Goal: Information Seeking & Learning: Learn about a topic

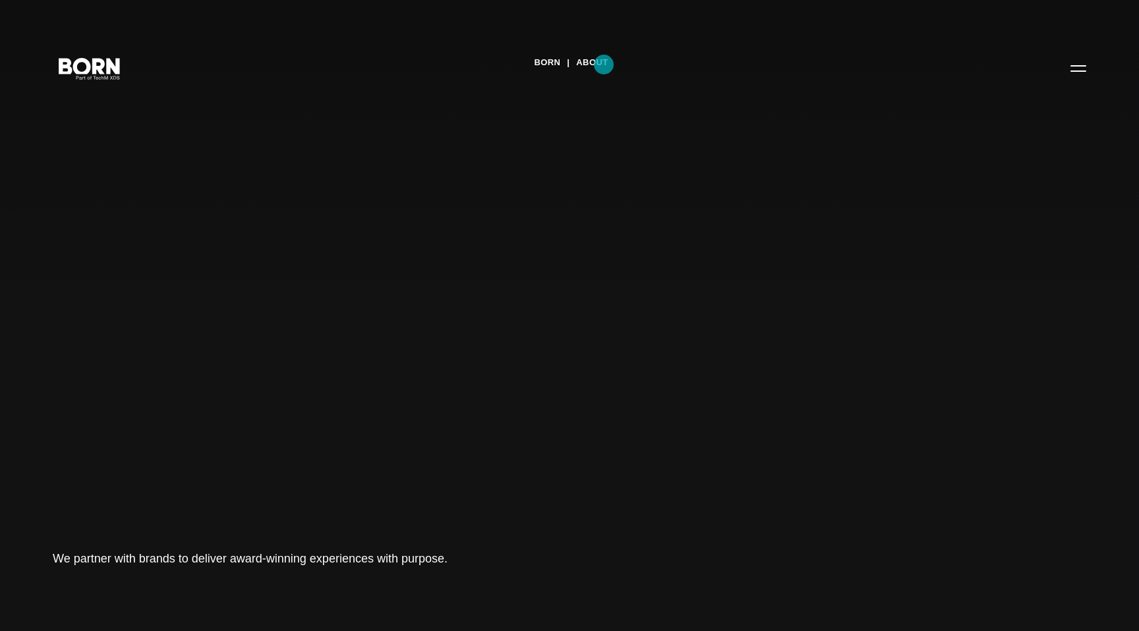
click at [604, 65] on link "About" at bounding box center [592, 63] width 32 height 20
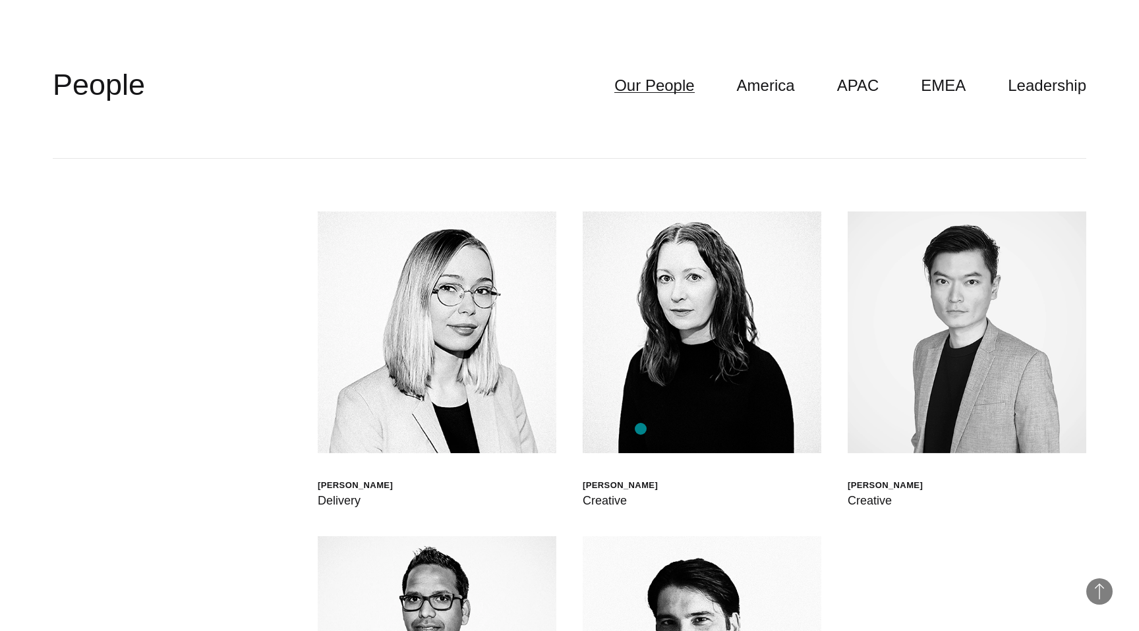
scroll to position [3991, 0]
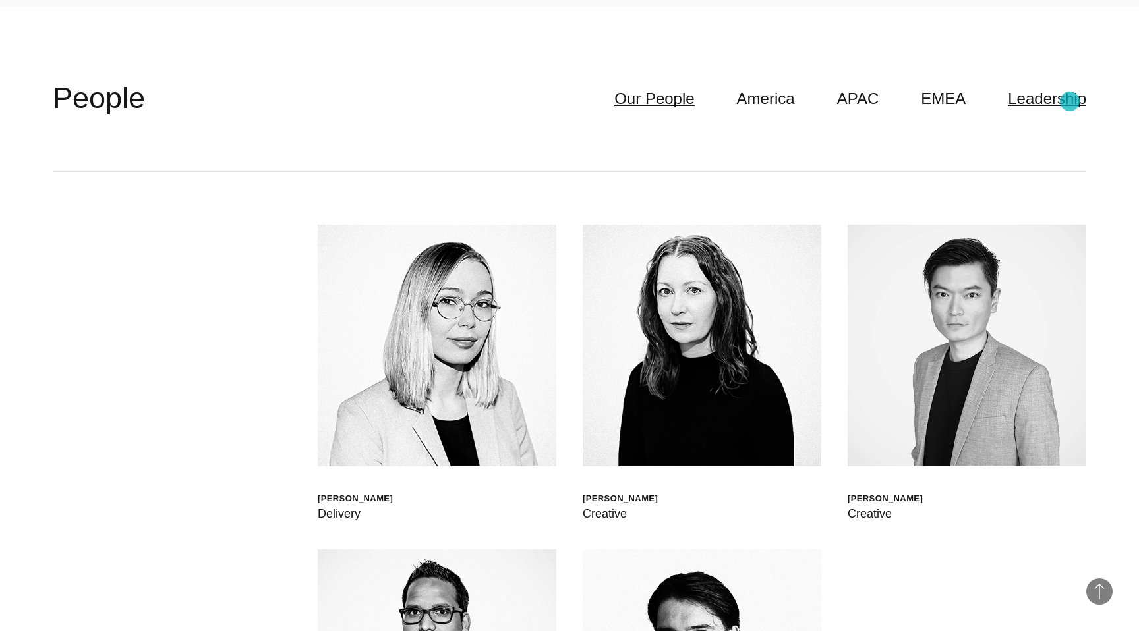
click at [1067, 104] on link "Leadership" at bounding box center [1047, 98] width 78 height 25
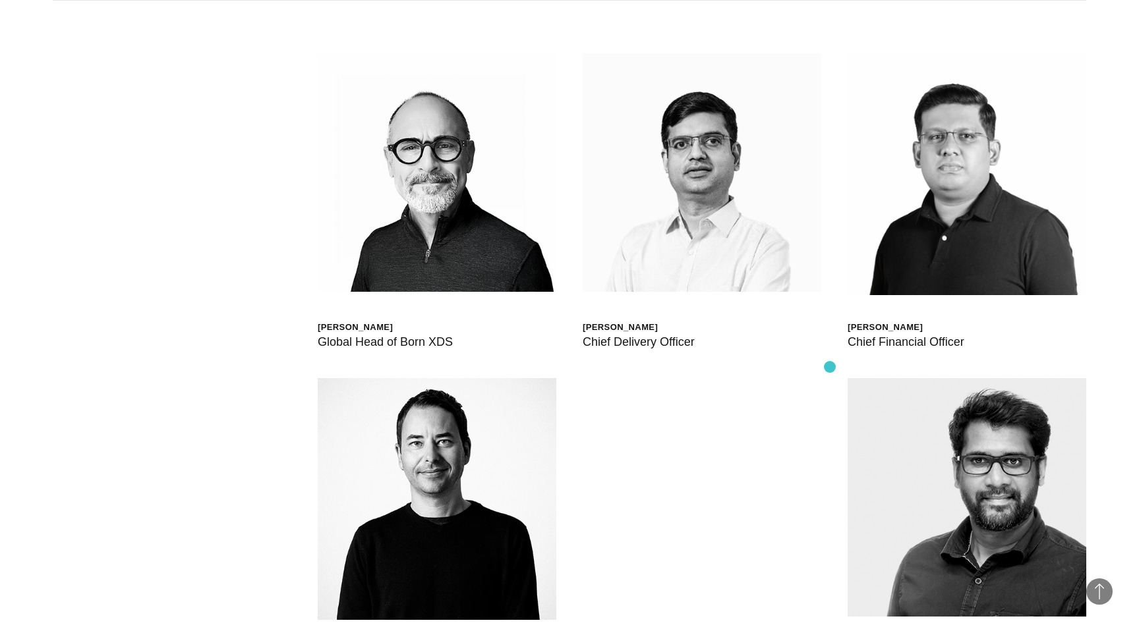
scroll to position [3948, 0]
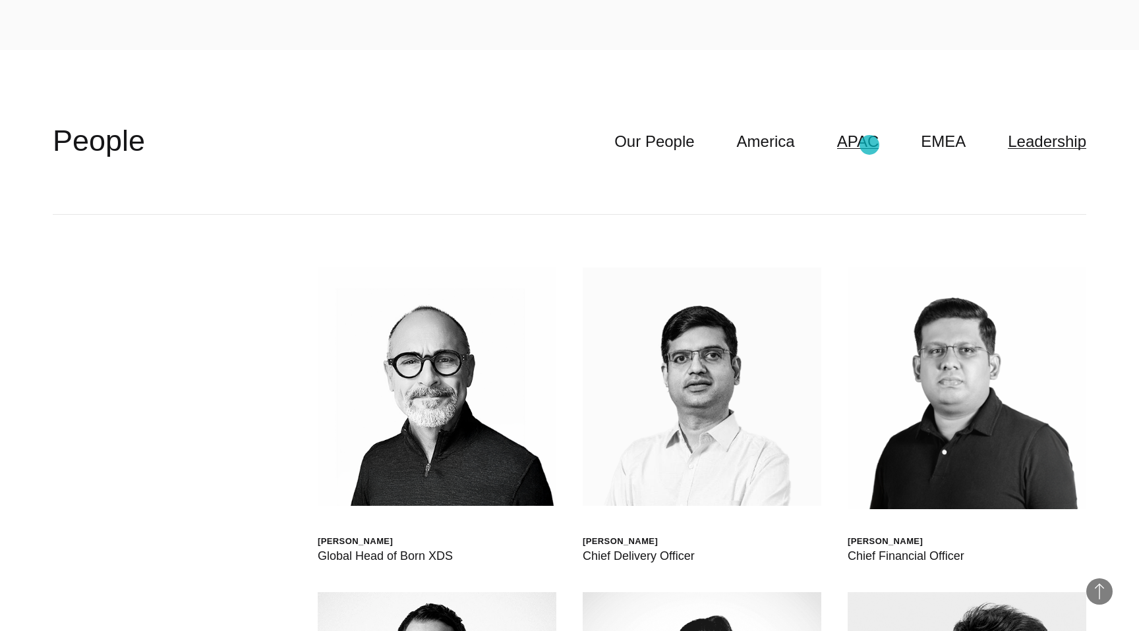
click at [869, 145] on link "APAC" at bounding box center [858, 141] width 42 height 25
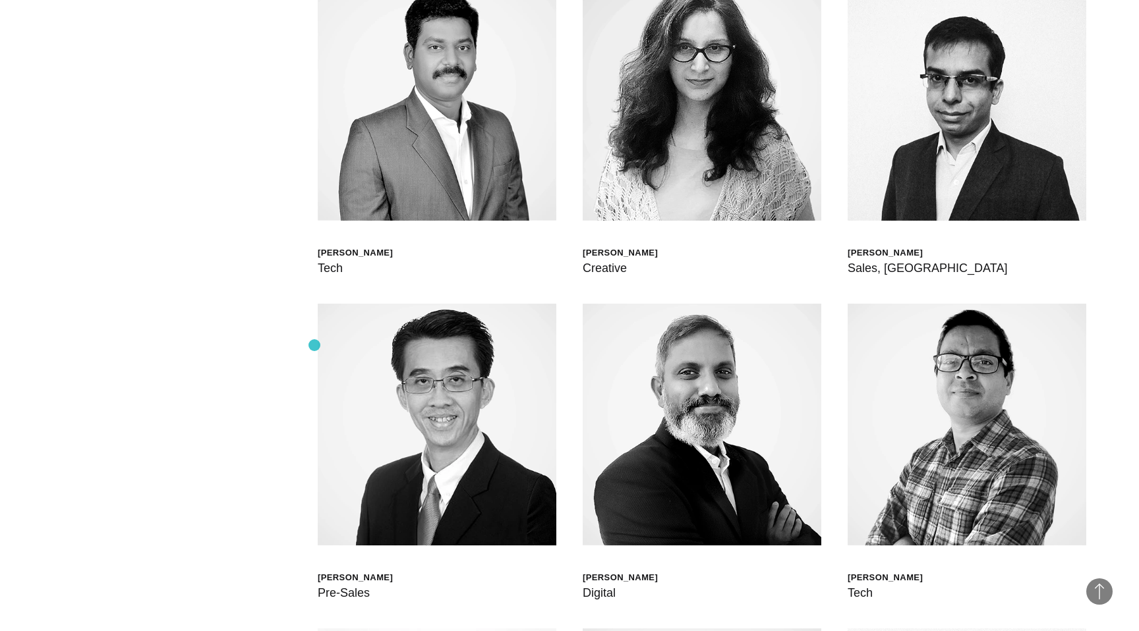
scroll to position [4227, 0]
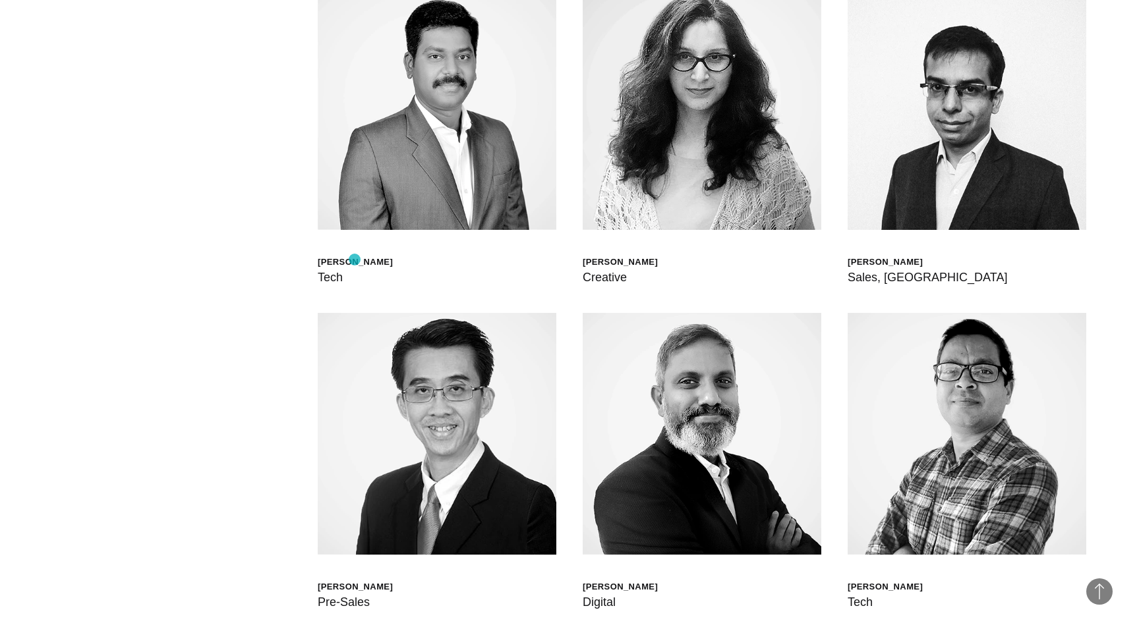
click at [355, 260] on div "[PERSON_NAME]" at bounding box center [355, 261] width 75 height 11
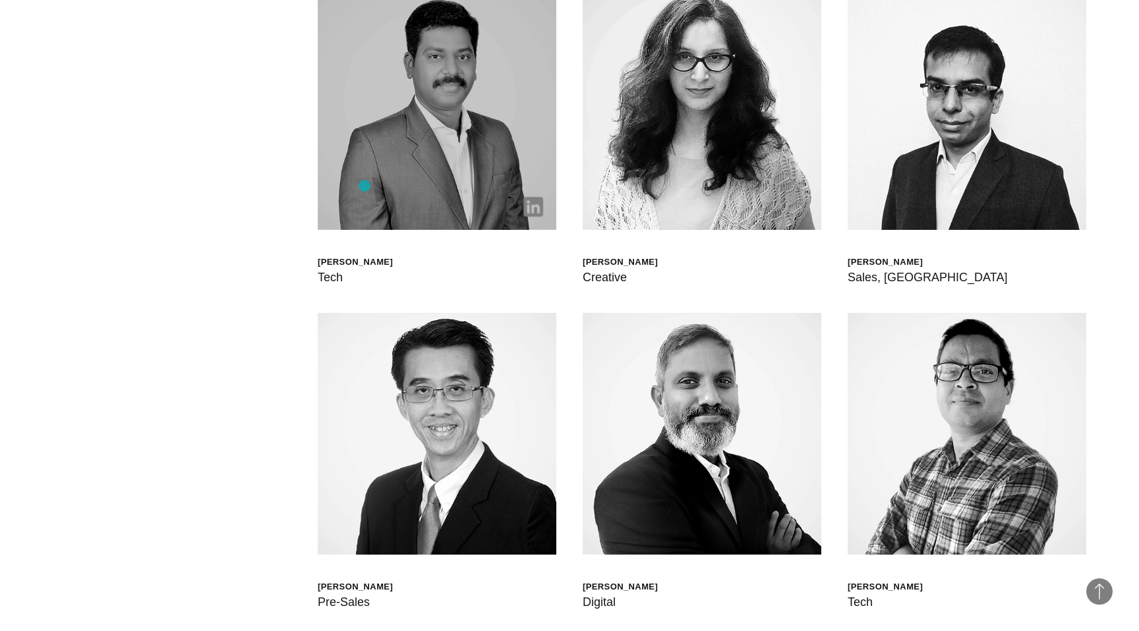
click at [365, 186] on img at bounding box center [437, 109] width 239 height 242
click at [541, 205] on img at bounding box center [533, 207] width 20 height 20
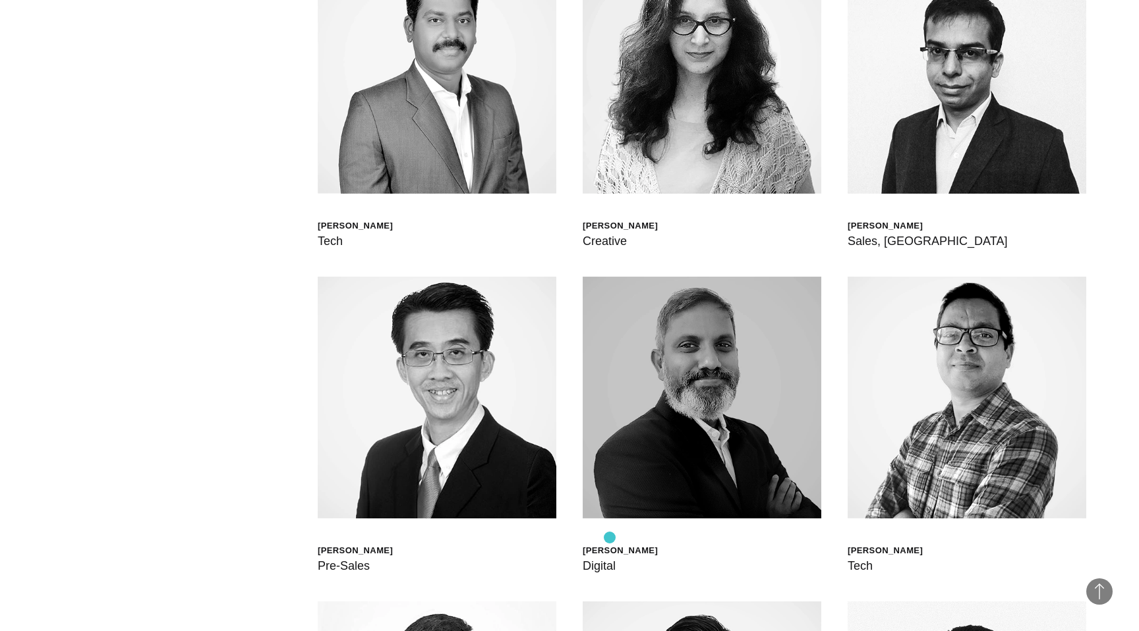
scroll to position [4455, 0]
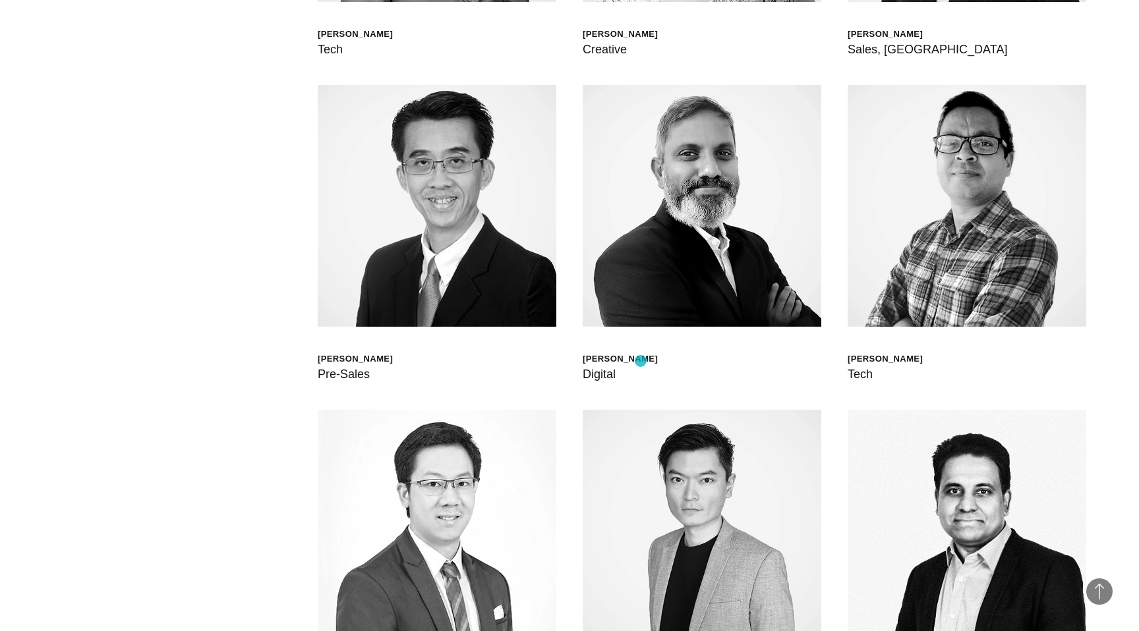
click at [641, 357] on div "[PERSON_NAME]" at bounding box center [620, 358] width 75 height 11
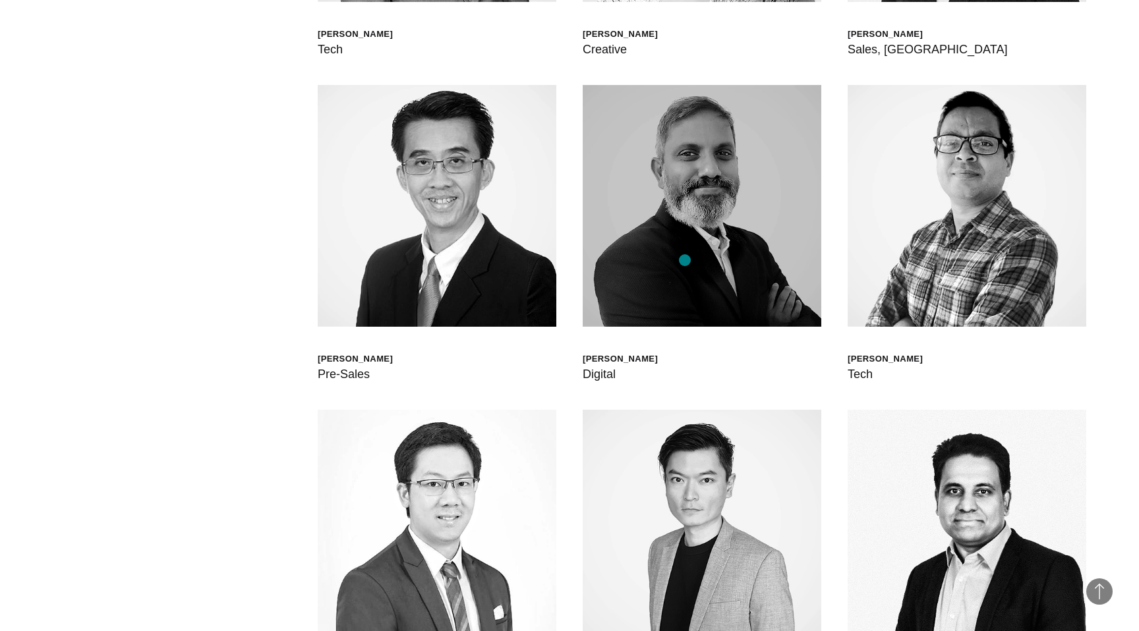
click at [685, 260] on img at bounding box center [702, 206] width 239 height 242
click at [787, 316] on img at bounding box center [702, 206] width 239 height 242
click at [777, 265] on img at bounding box center [702, 206] width 239 height 242
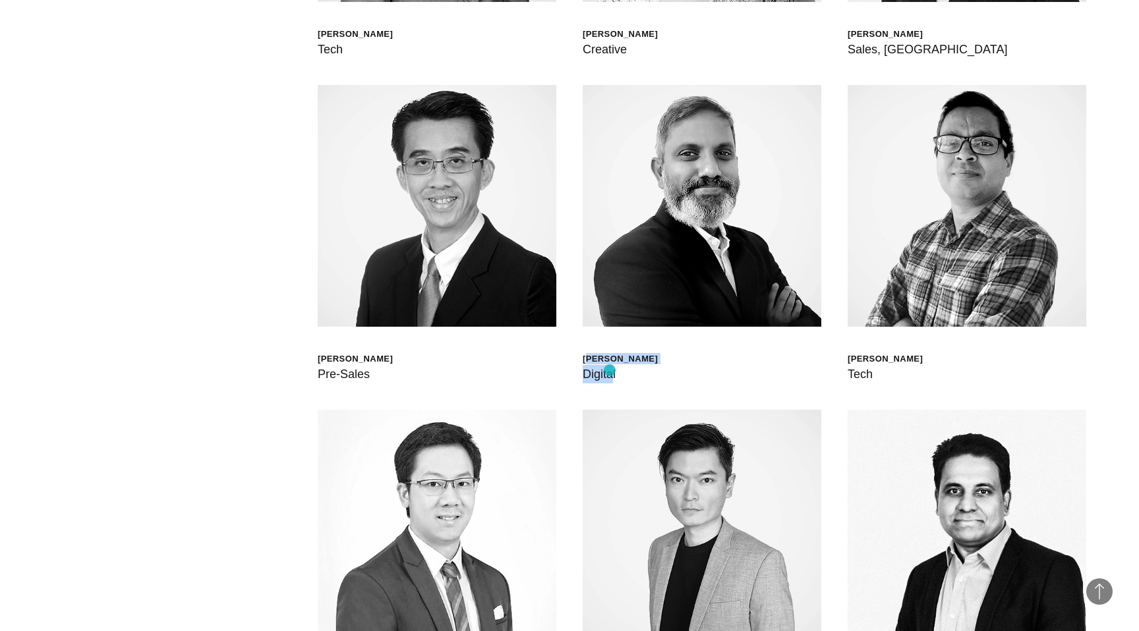
drag, startPoint x: 587, startPoint y: 358, endPoint x: 610, endPoint y: 370, distance: 26.3
click at [610, 370] on div "Balasubramanian S. Digital" at bounding box center [620, 368] width 75 height 30
click at [629, 381] on div "Digital" at bounding box center [620, 374] width 75 height 18
drag, startPoint x: 585, startPoint y: 358, endPoint x: 623, endPoint y: 377, distance: 42.7
click at [623, 377] on div "Balasubramanian S. Digital" at bounding box center [620, 368] width 75 height 30
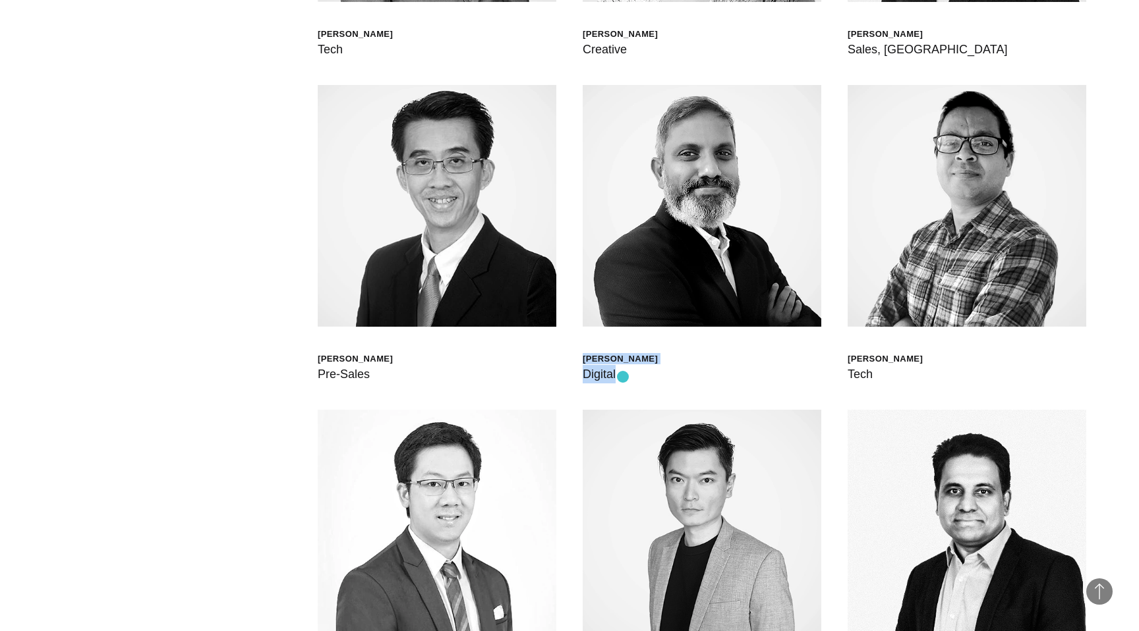
copy div "Balasubramanian S. Digital"
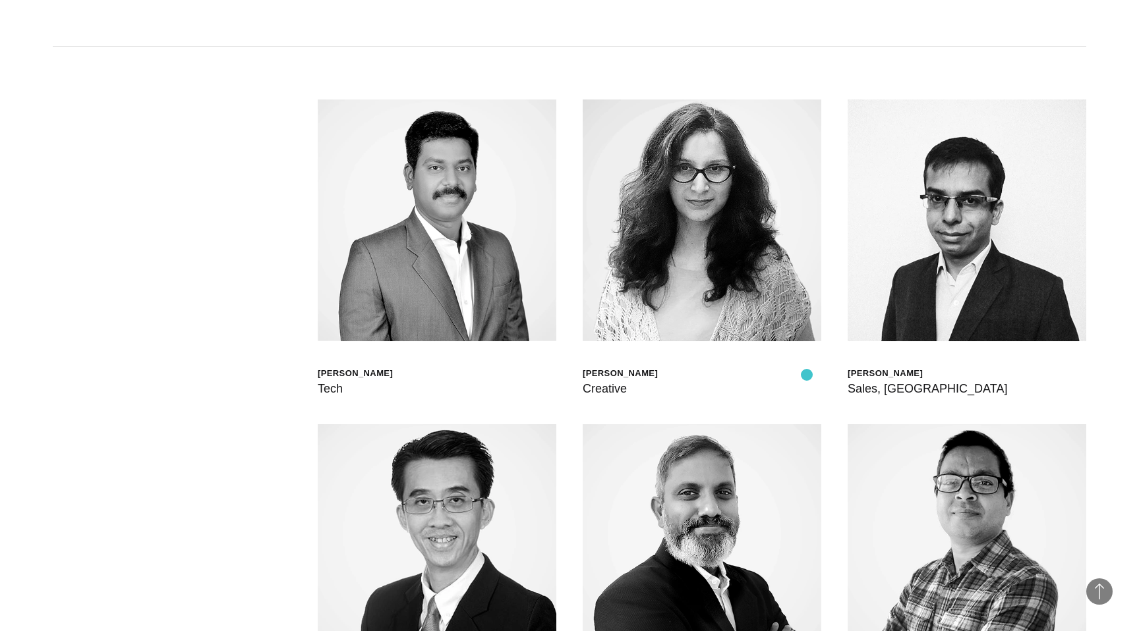
scroll to position [4064, 0]
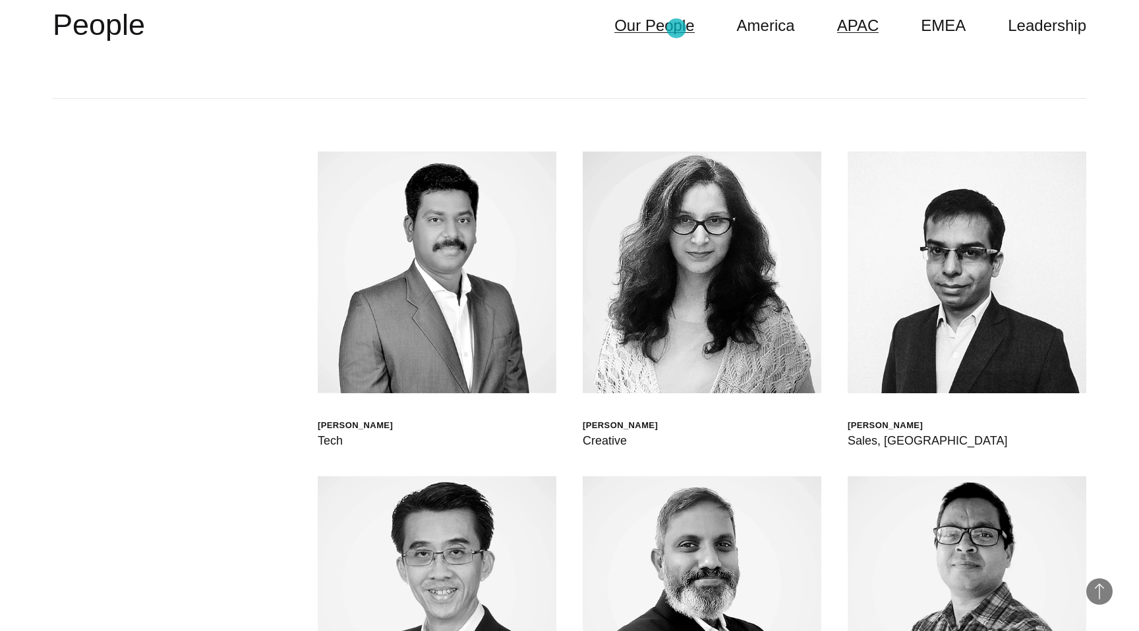
click at [676, 28] on link "Our People" at bounding box center [654, 25] width 80 height 25
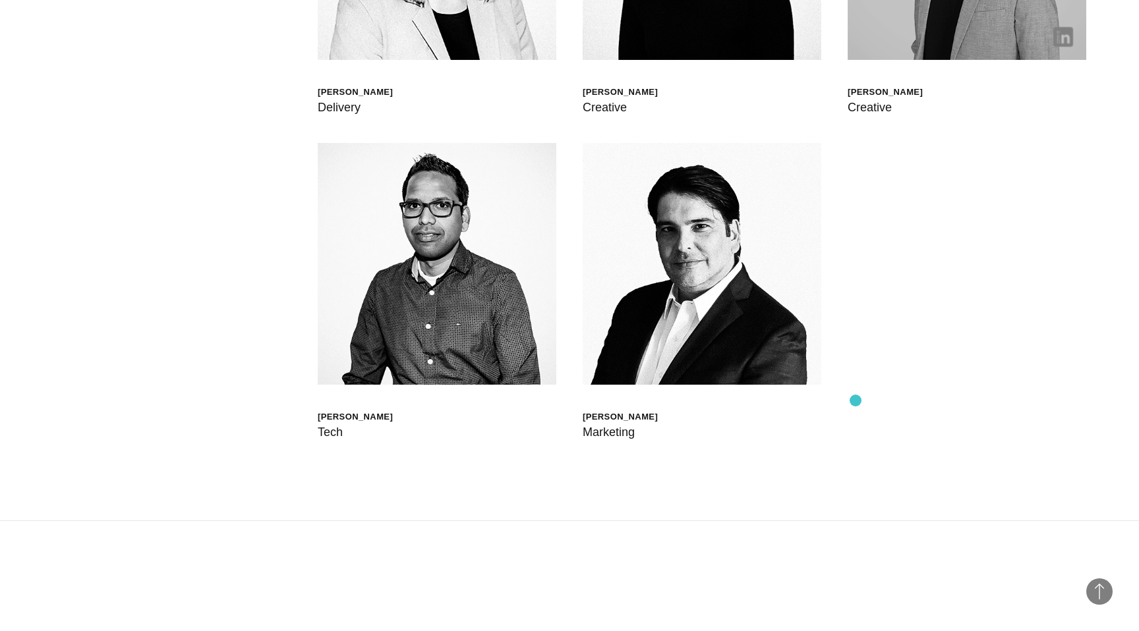
scroll to position [4418, 0]
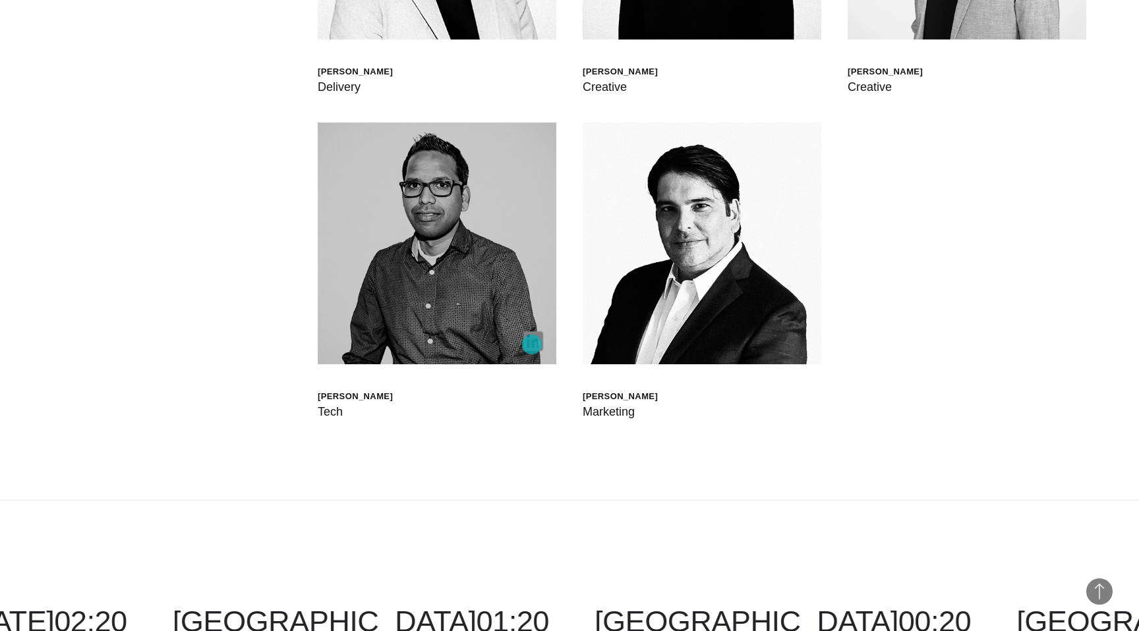
click at [532, 345] on img at bounding box center [533, 342] width 20 height 20
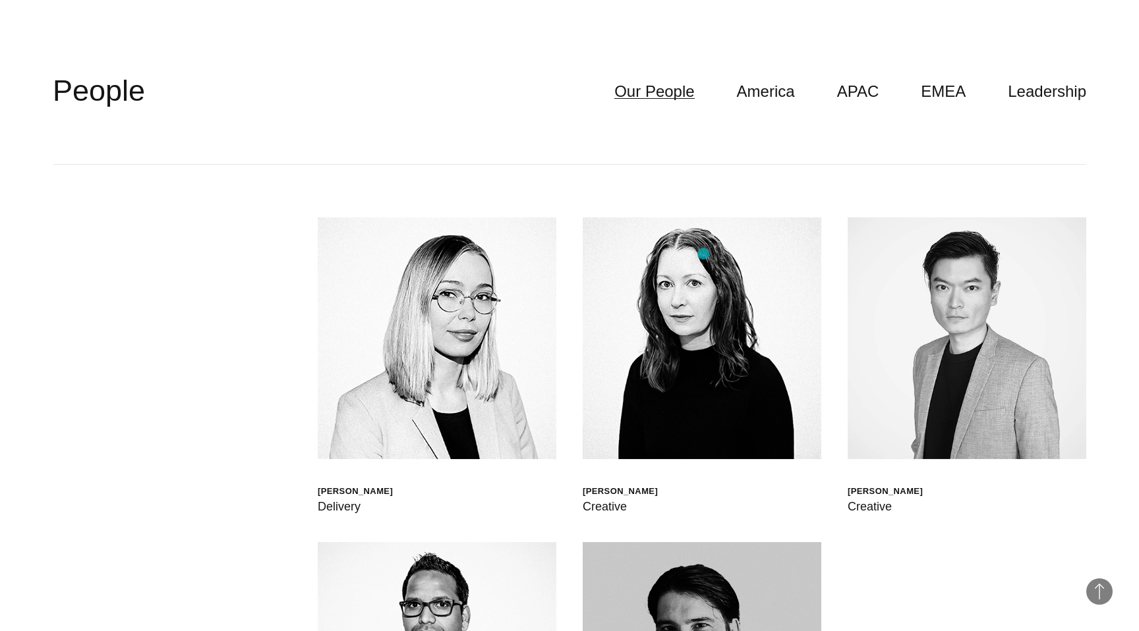
scroll to position [3996, 0]
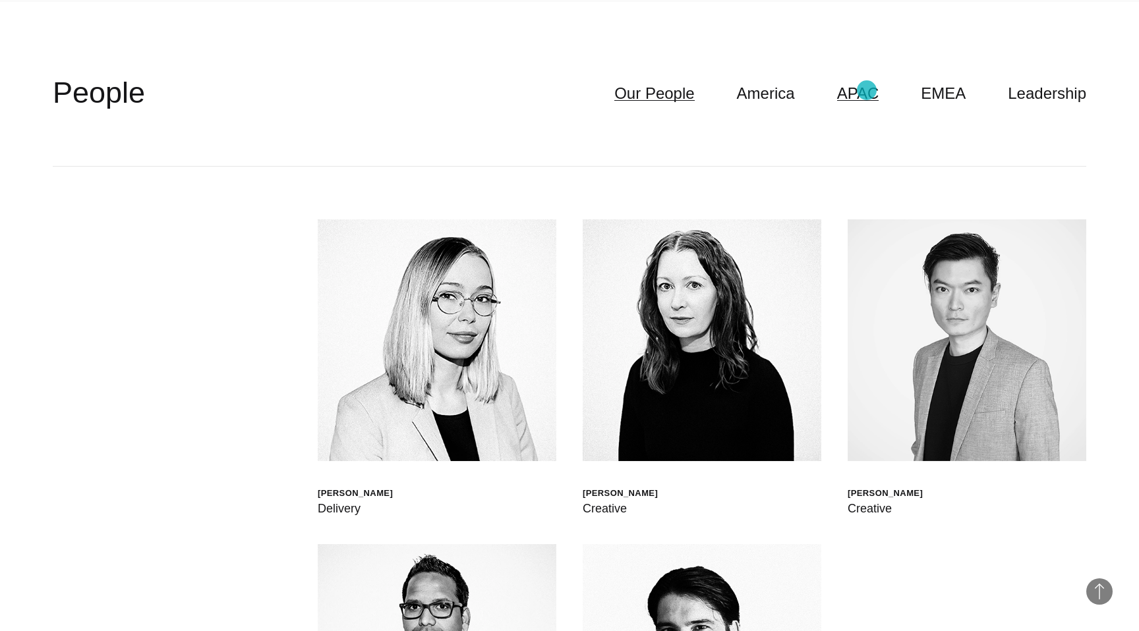
click at [867, 90] on link "APAC" at bounding box center [858, 93] width 42 height 25
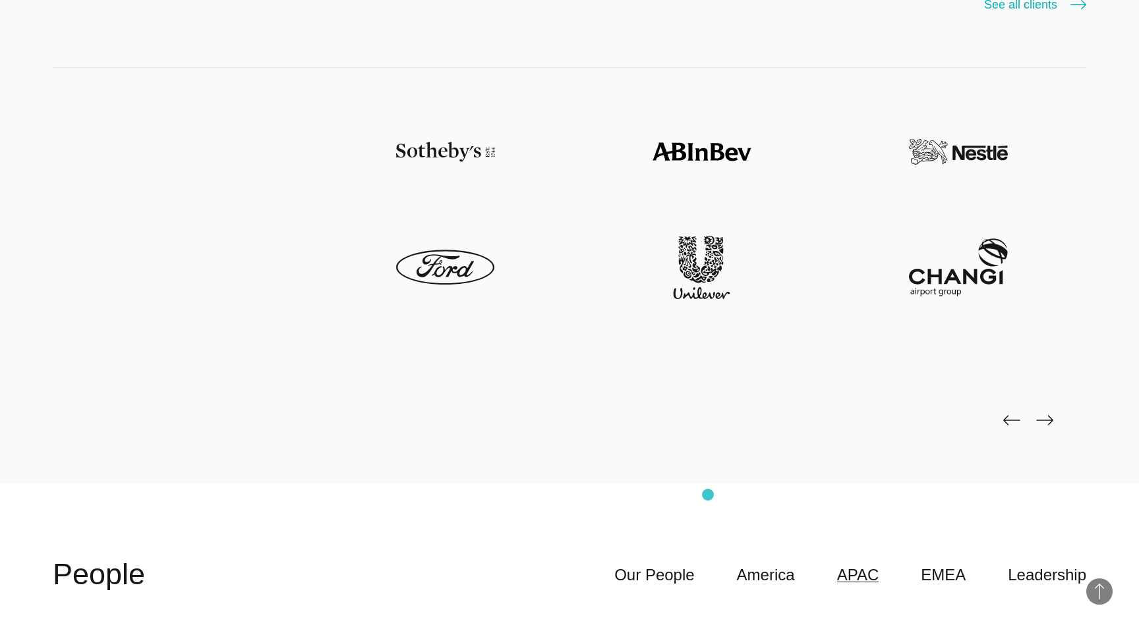
scroll to position [3467, 0]
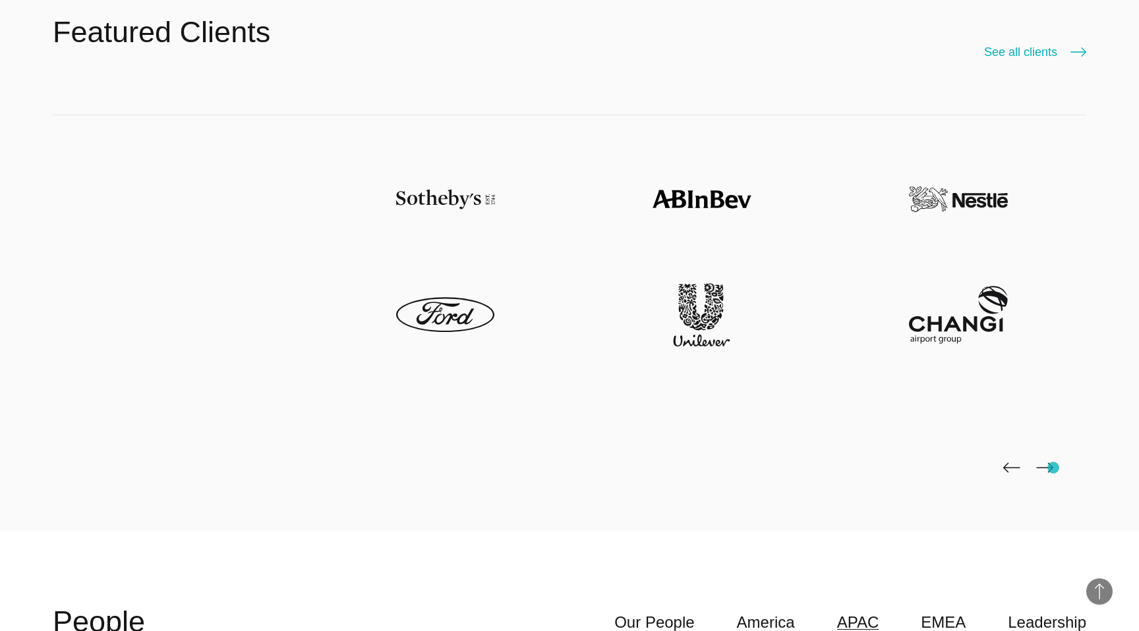
click at [1053, 468] on div at bounding box center [570, 323] width 1034 height 417
click at [1047, 466] on img at bounding box center [1044, 468] width 17 height 11
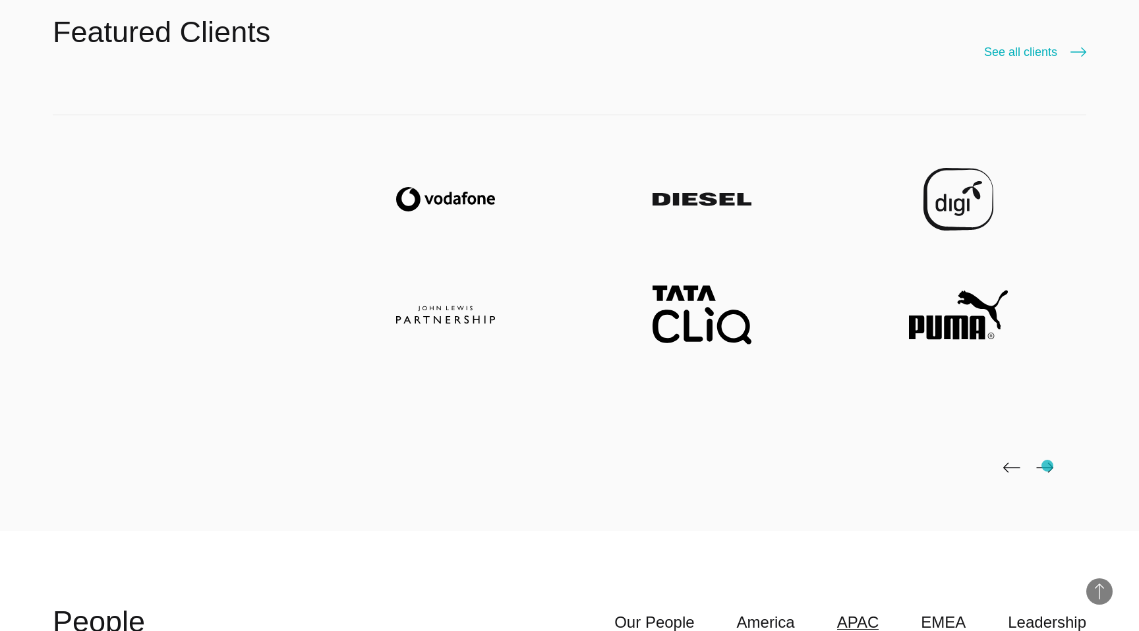
click at [1047, 466] on img at bounding box center [1044, 468] width 17 height 11
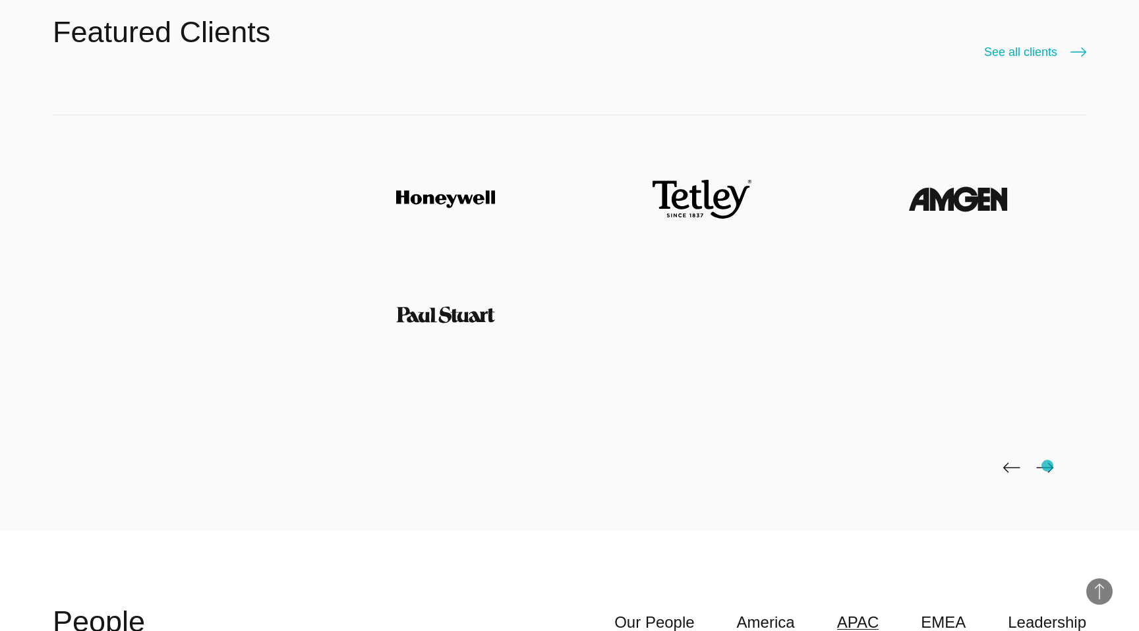
click at [1047, 466] on img at bounding box center [1044, 468] width 17 height 11
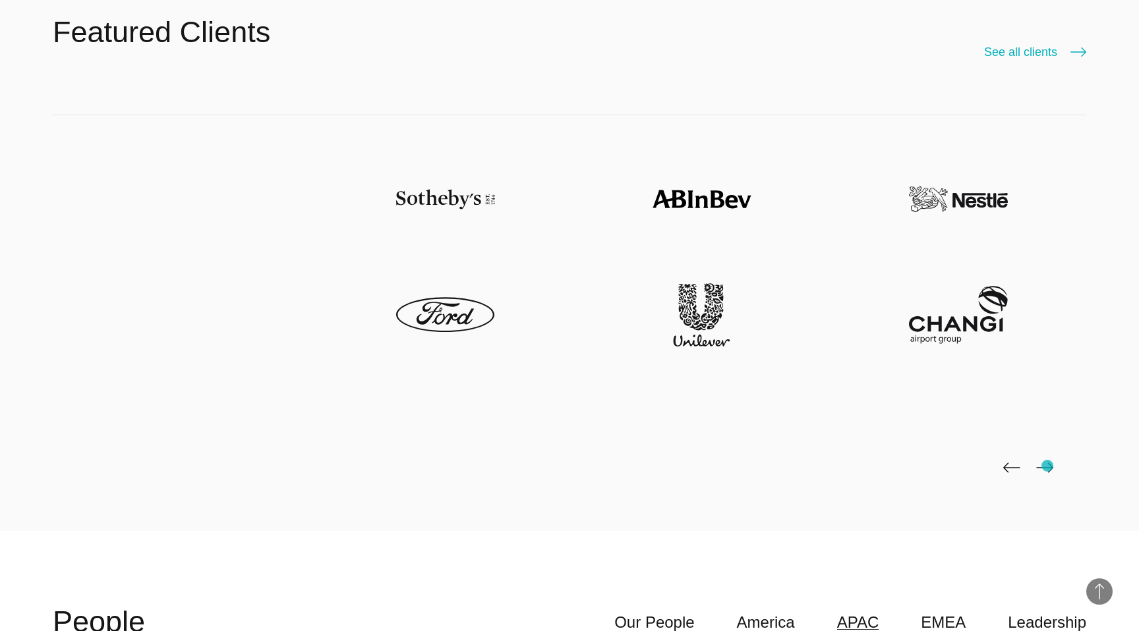
click at [1047, 466] on img at bounding box center [1044, 468] width 17 height 11
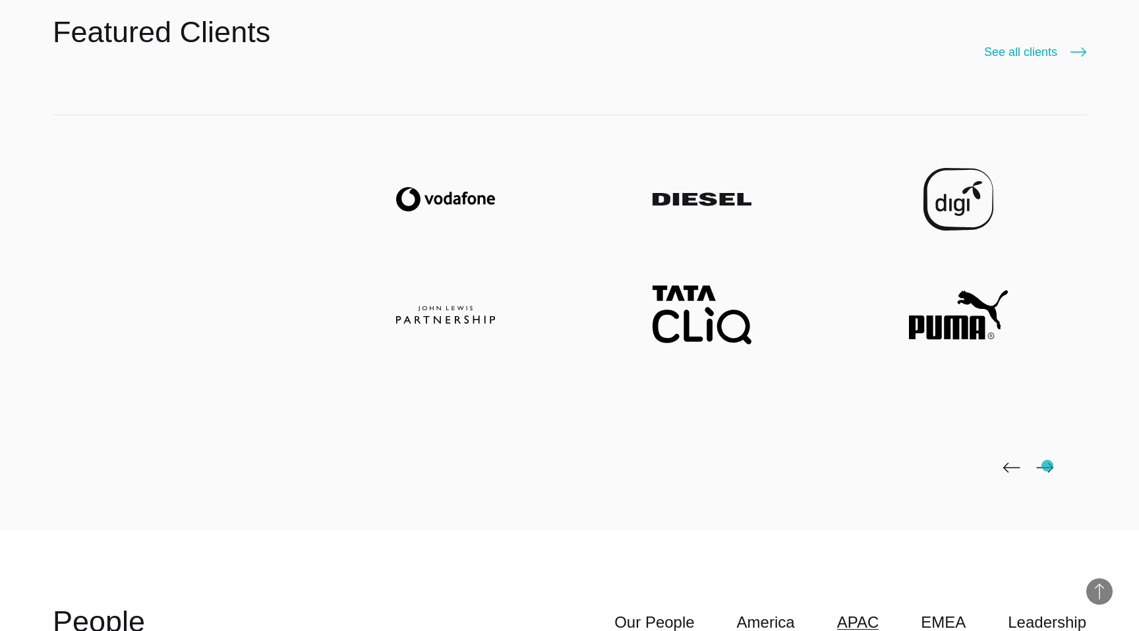
click at [1047, 466] on img at bounding box center [1044, 468] width 17 height 11
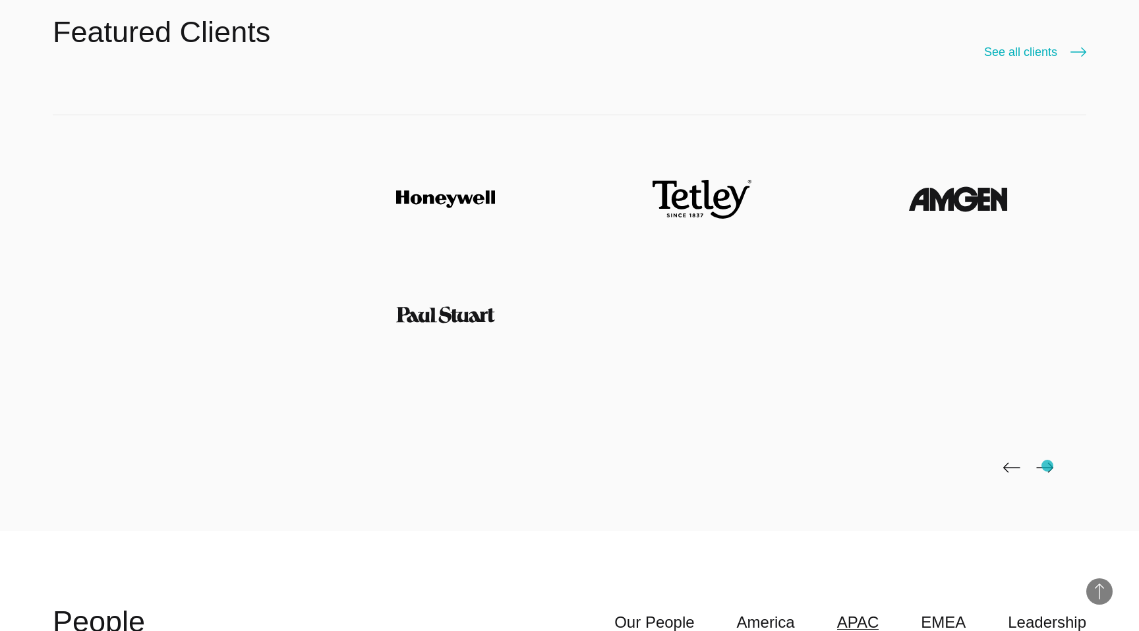
click at [1047, 466] on img at bounding box center [1044, 468] width 17 height 11
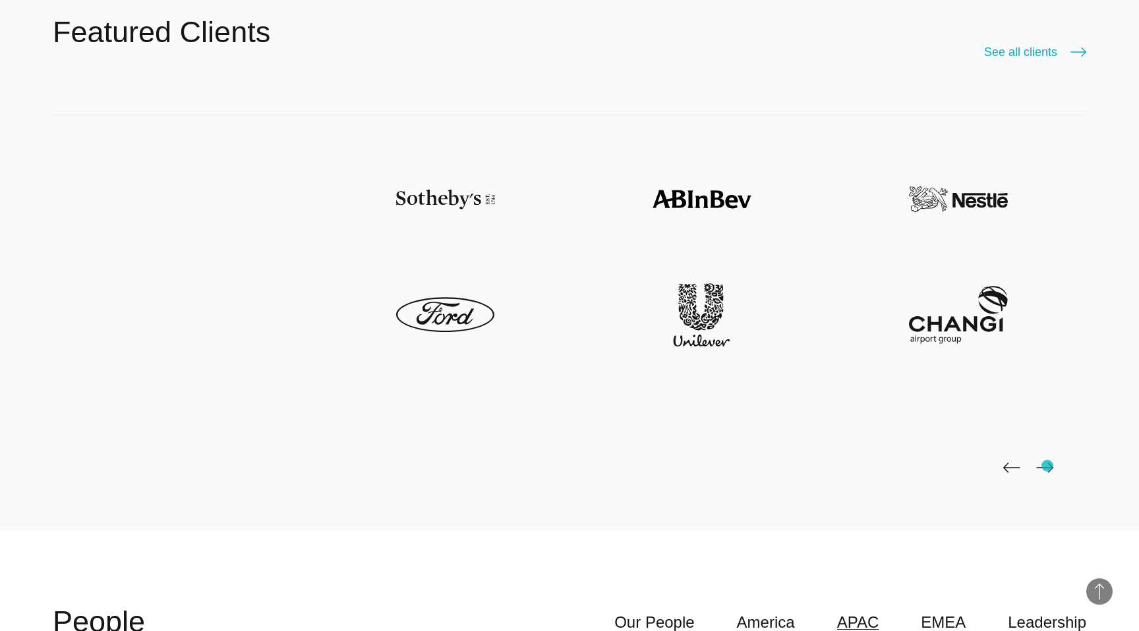
click at [1047, 466] on img at bounding box center [1044, 468] width 17 height 11
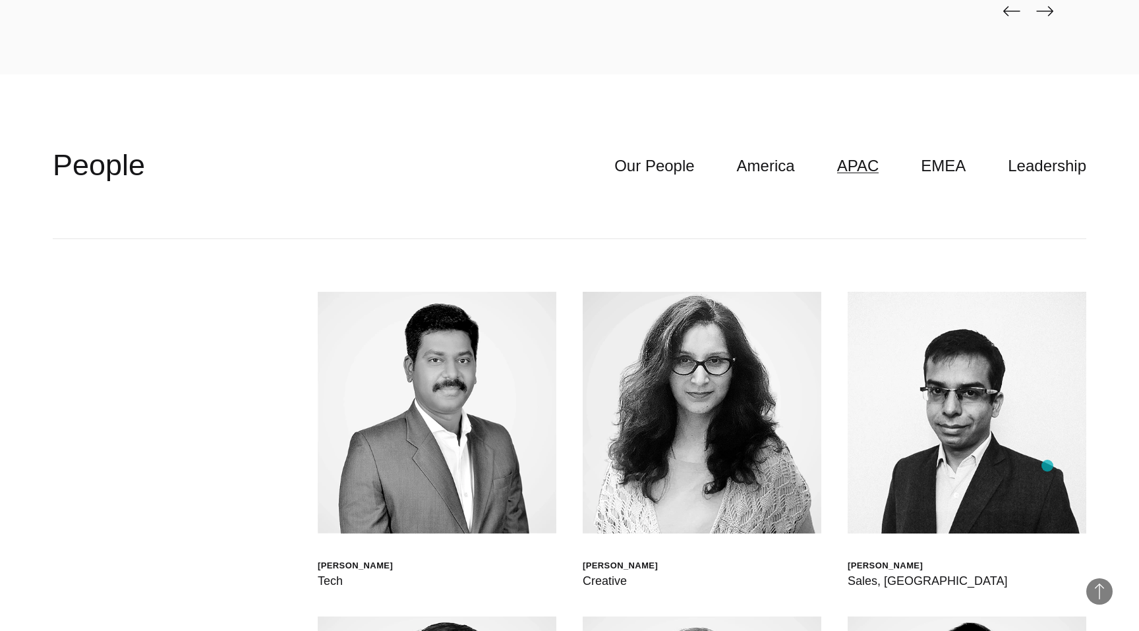
scroll to position [3921, 0]
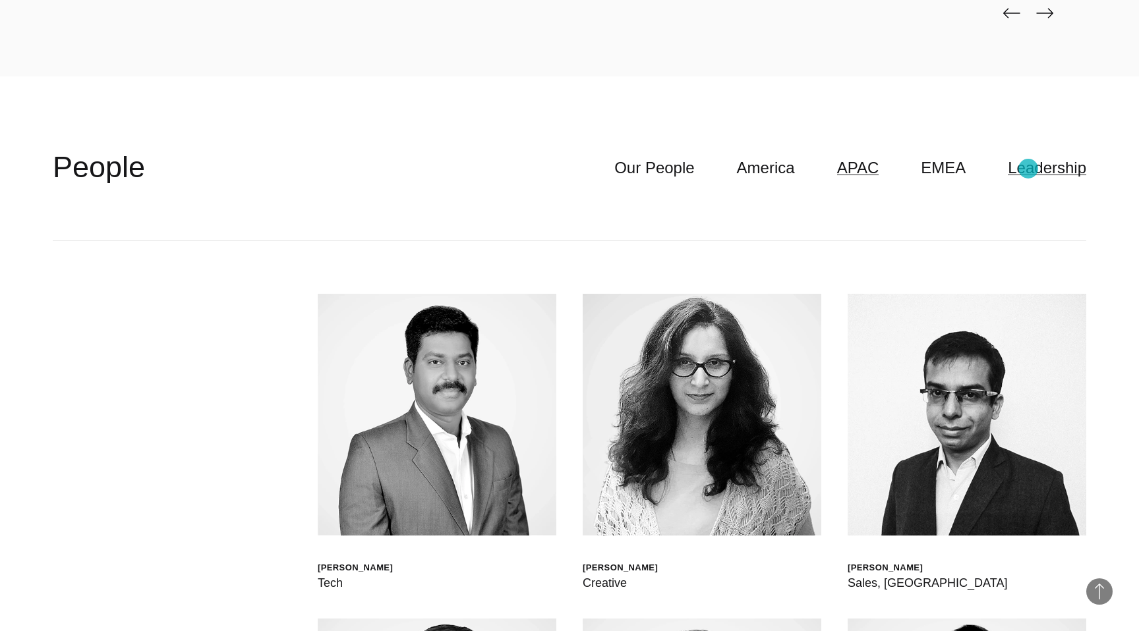
click at [1028, 169] on link "Leadership" at bounding box center [1047, 168] width 78 height 25
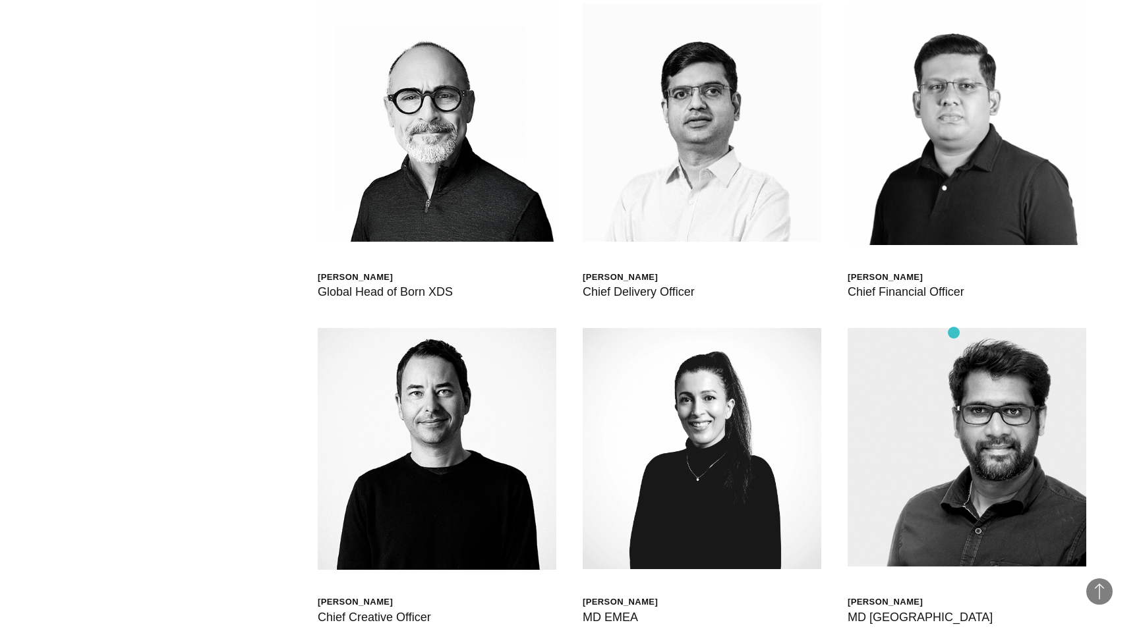
scroll to position [4213, 0]
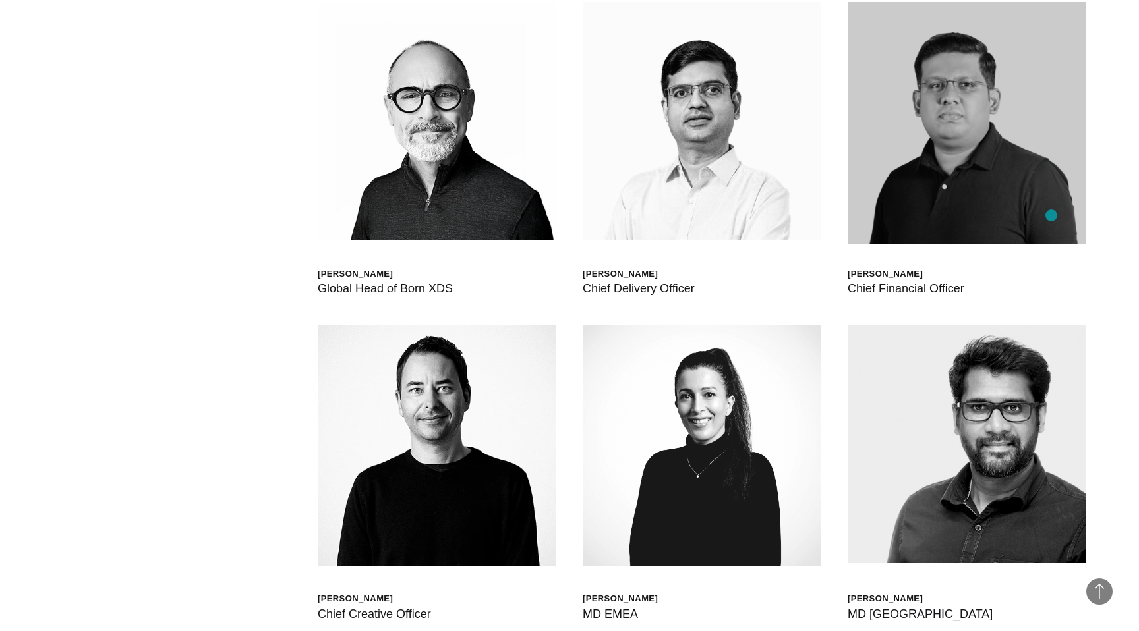
click at [1051, 216] on img at bounding box center [967, 123] width 239 height 242
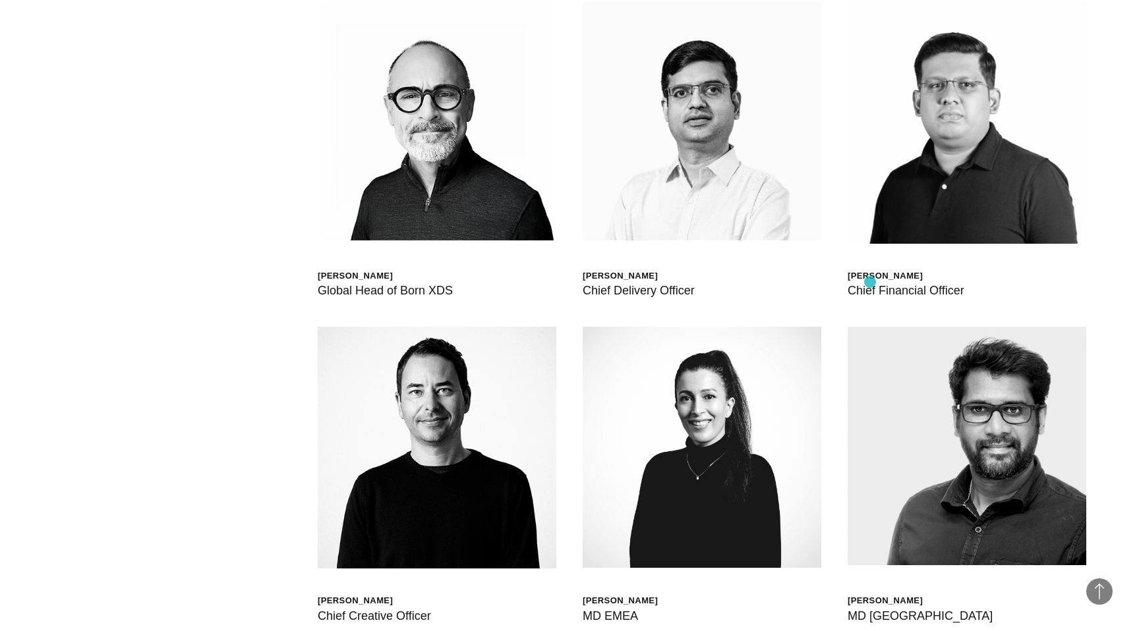
click at [869, 281] on div "Chief Financial Officer" at bounding box center [906, 290] width 117 height 18
drag, startPoint x: 848, startPoint y: 272, endPoint x: 961, endPoint y: 291, distance: 114.4
click at [961, 291] on div "Bharat Dasari Chief Financial Officer" at bounding box center [906, 285] width 117 height 30
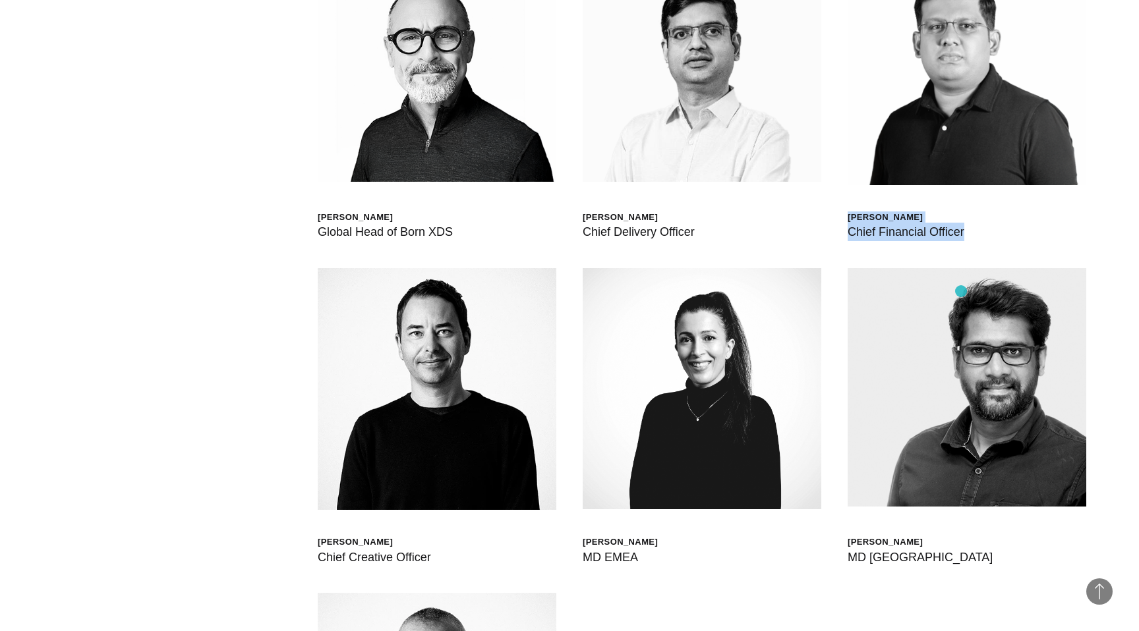
scroll to position [4229, 0]
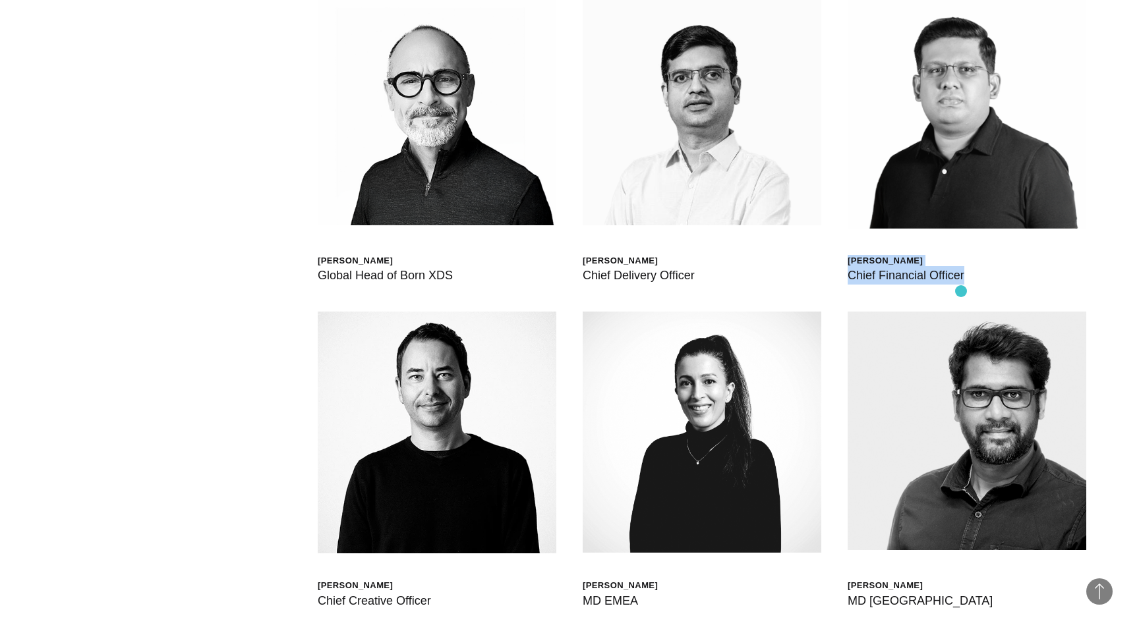
copy div "Bharat Dasari Chief Financial Officer"
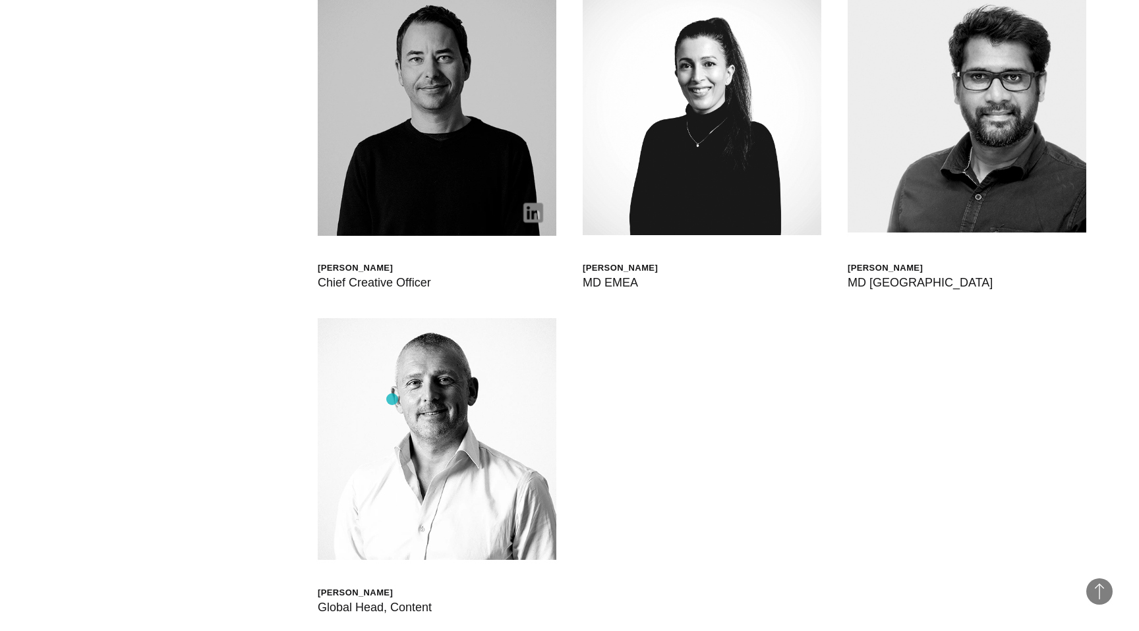
scroll to position [4616, 0]
